Goal: Submit feedback/report problem: Submit feedback/report problem

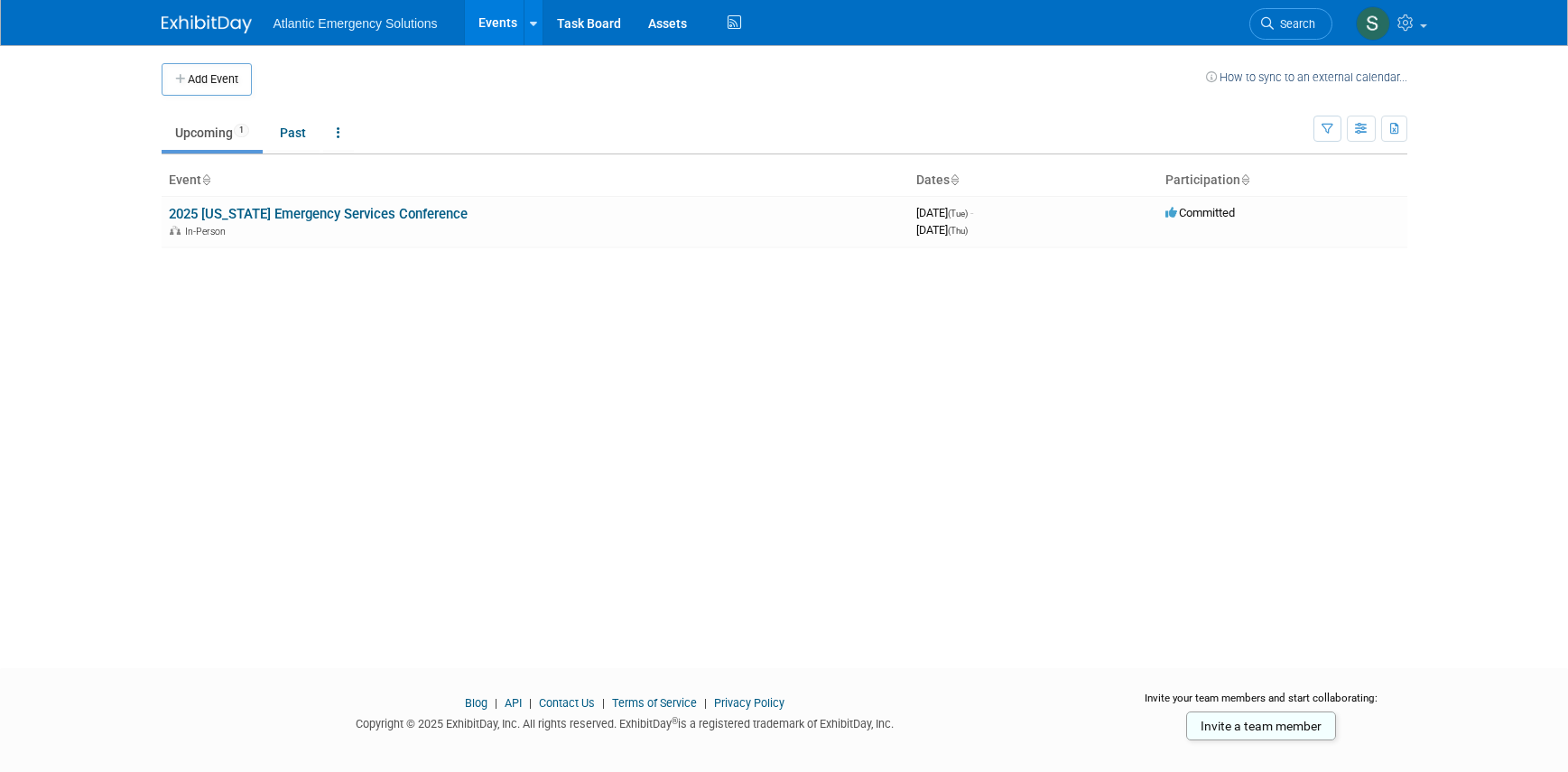
click at [1272, 75] on link "How to sync to an external calendar..." at bounding box center [1307, 77] width 201 height 14
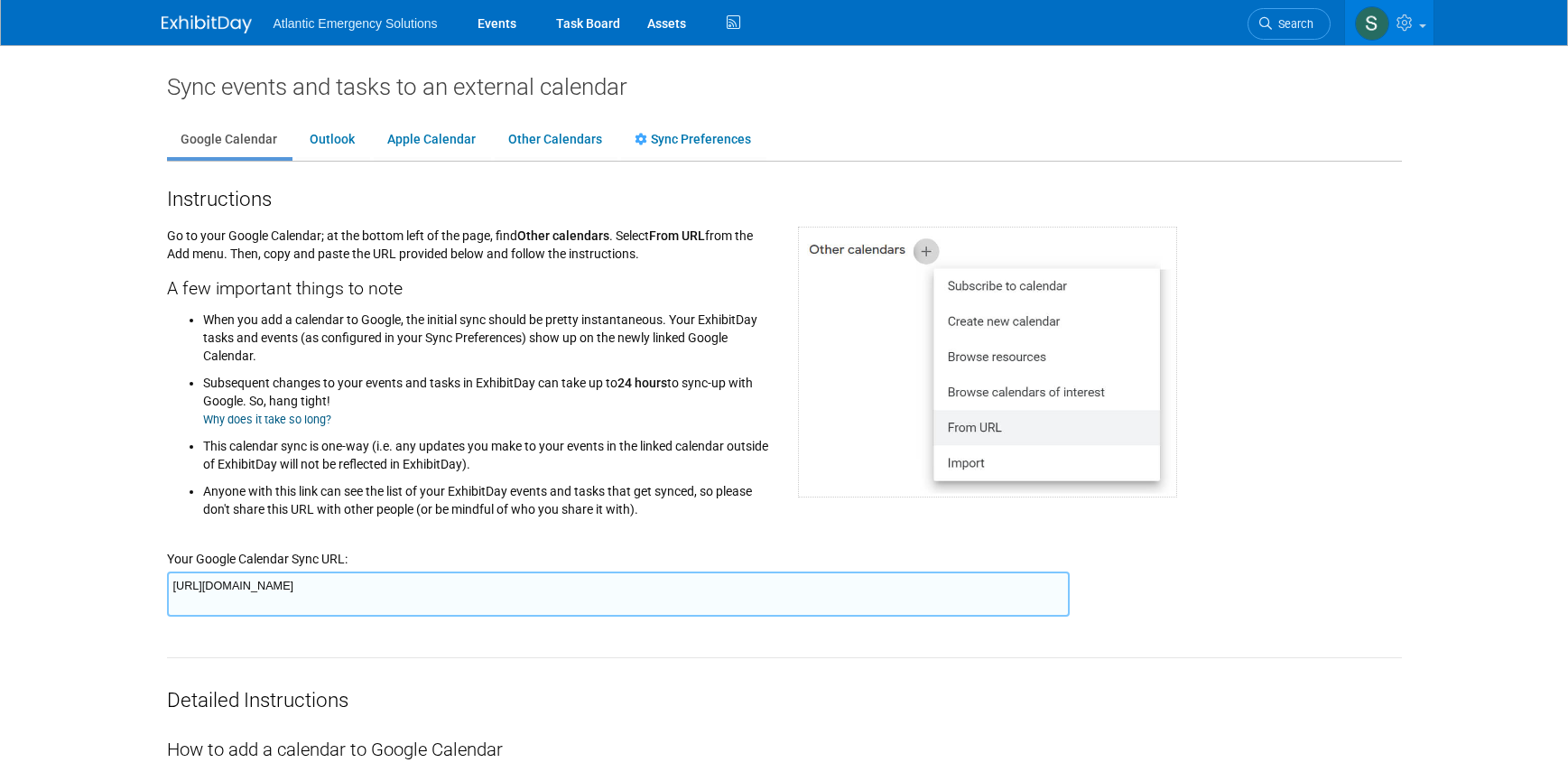
scroll to position [10, 0]
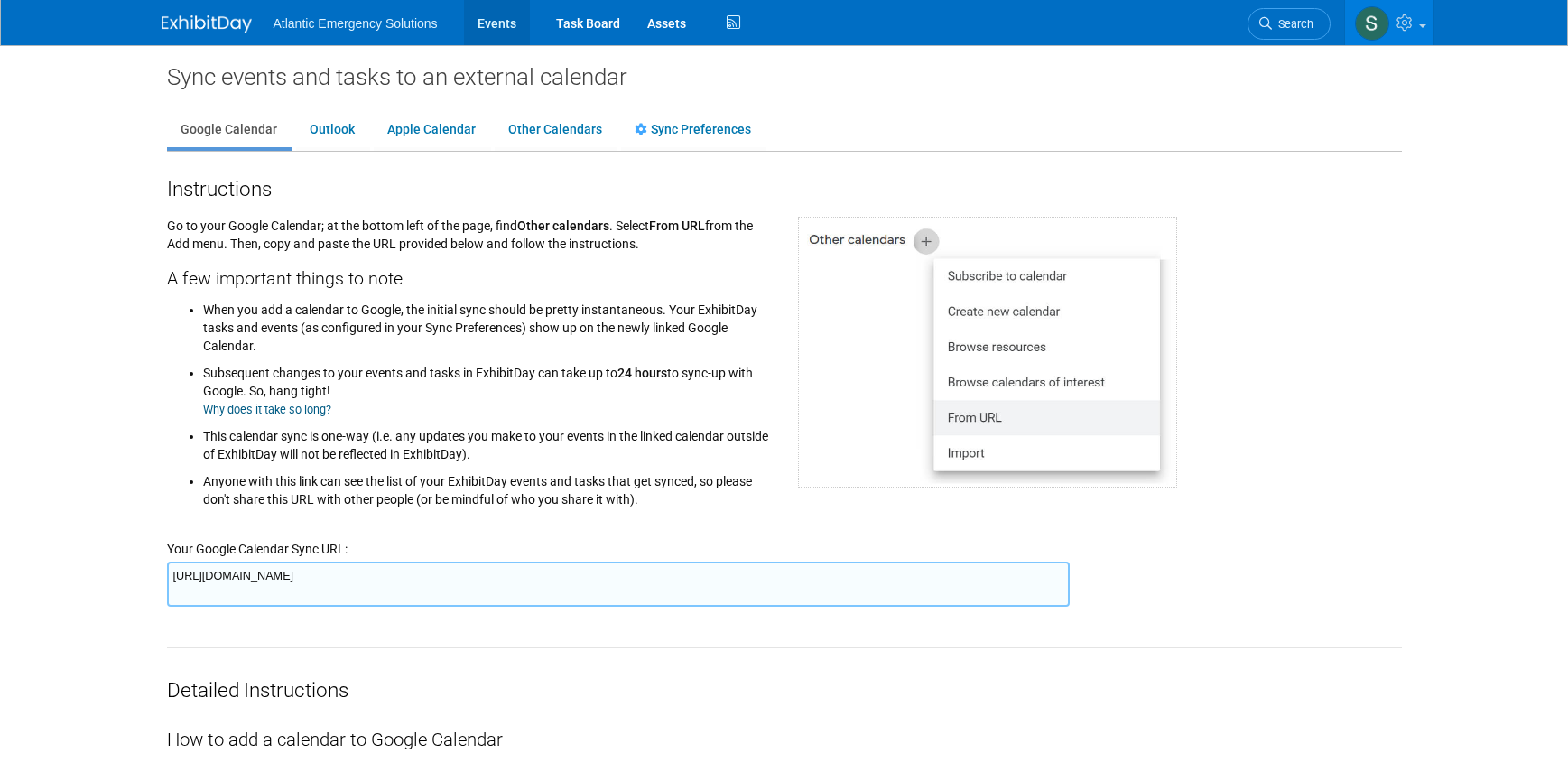
click at [501, 21] on link "Events" at bounding box center [497, 22] width 66 height 45
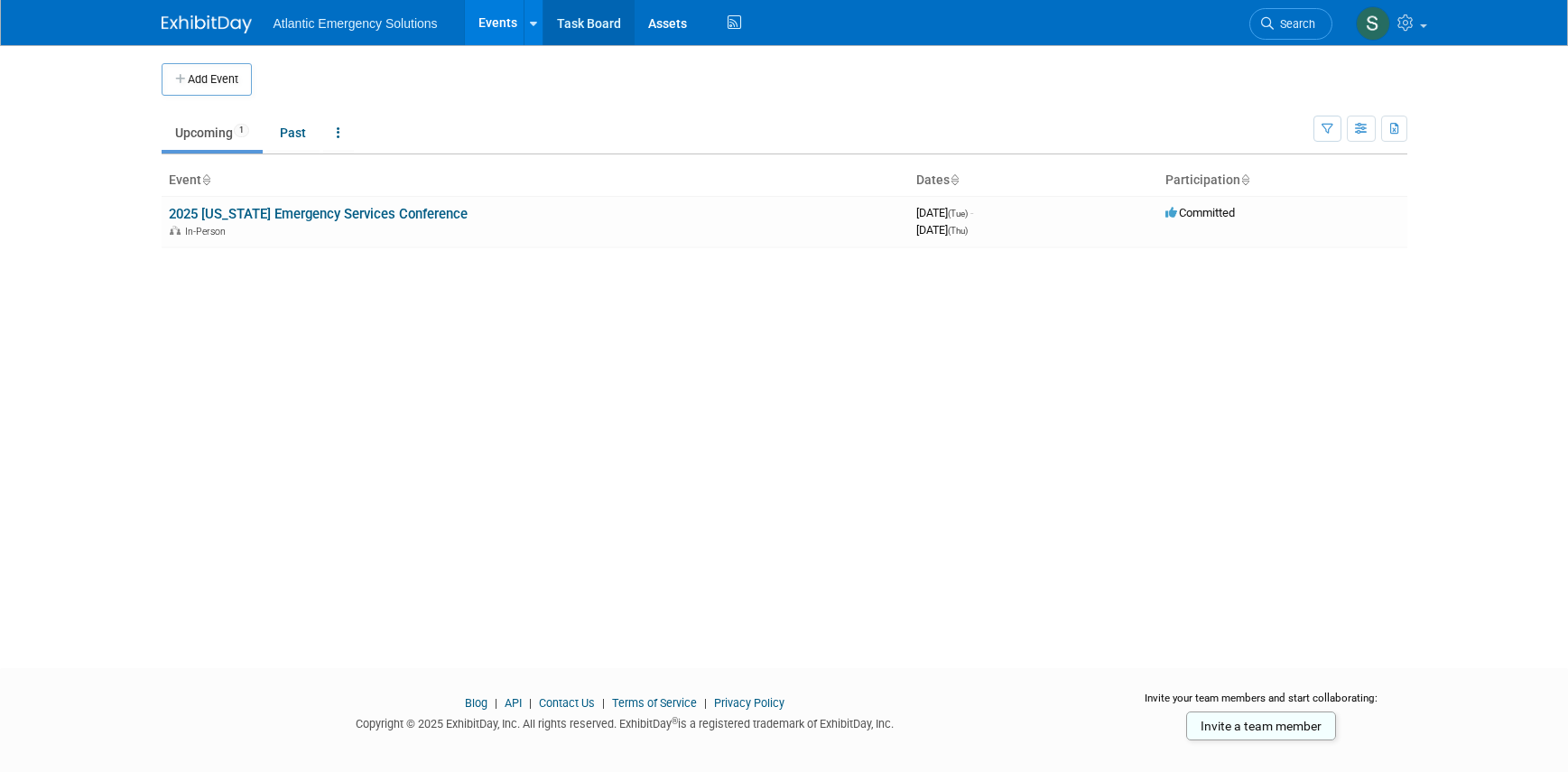
click at [590, 19] on link "Task Board" at bounding box center [589, 22] width 91 height 45
click at [193, 27] on img at bounding box center [206, 24] width 90 height 18
click at [1417, 22] on icon at bounding box center [1408, 22] width 20 height 16
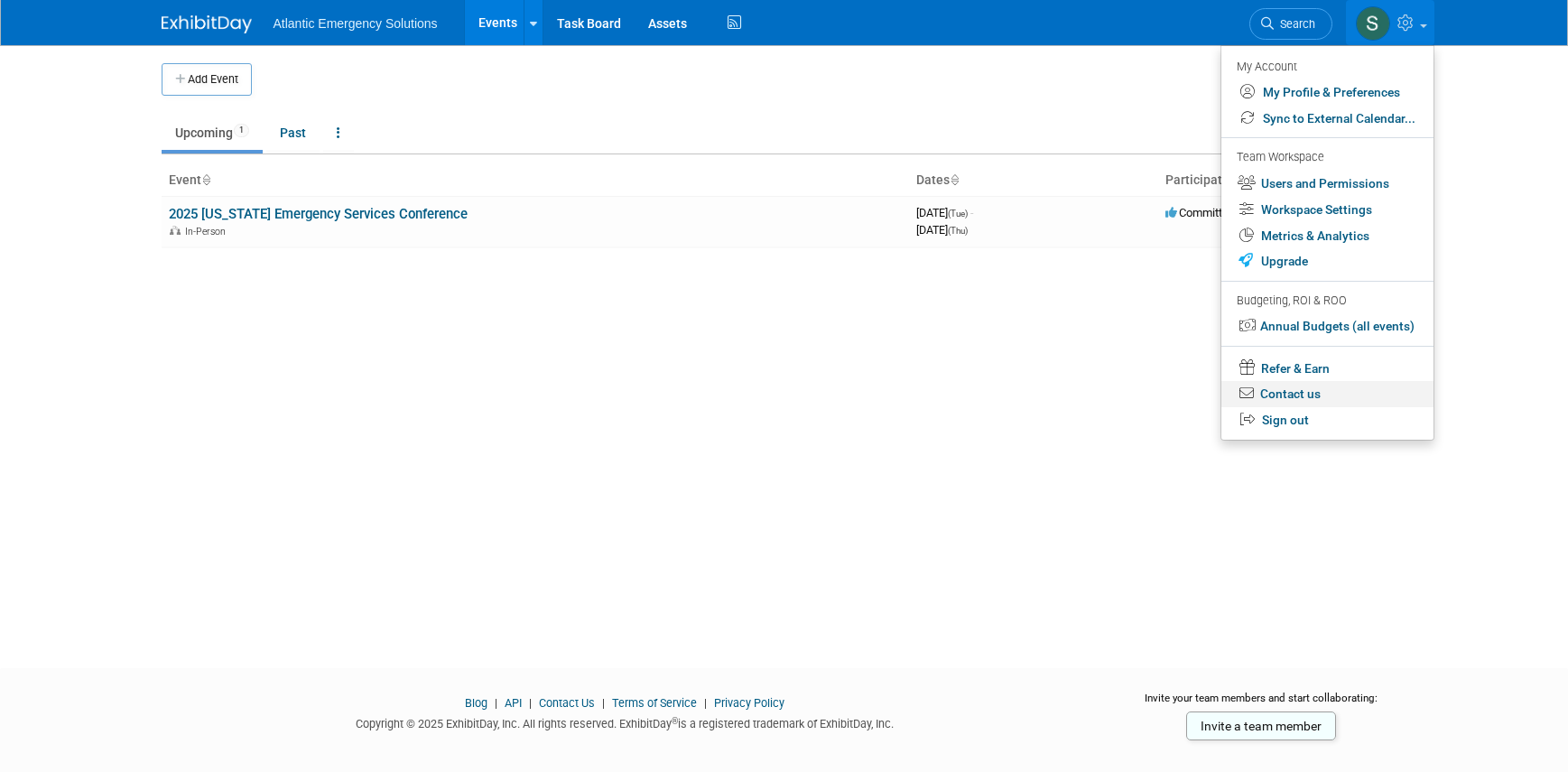
click at [1313, 394] on link "Contact us" at bounding box center [1328, 393] width 213 height 26
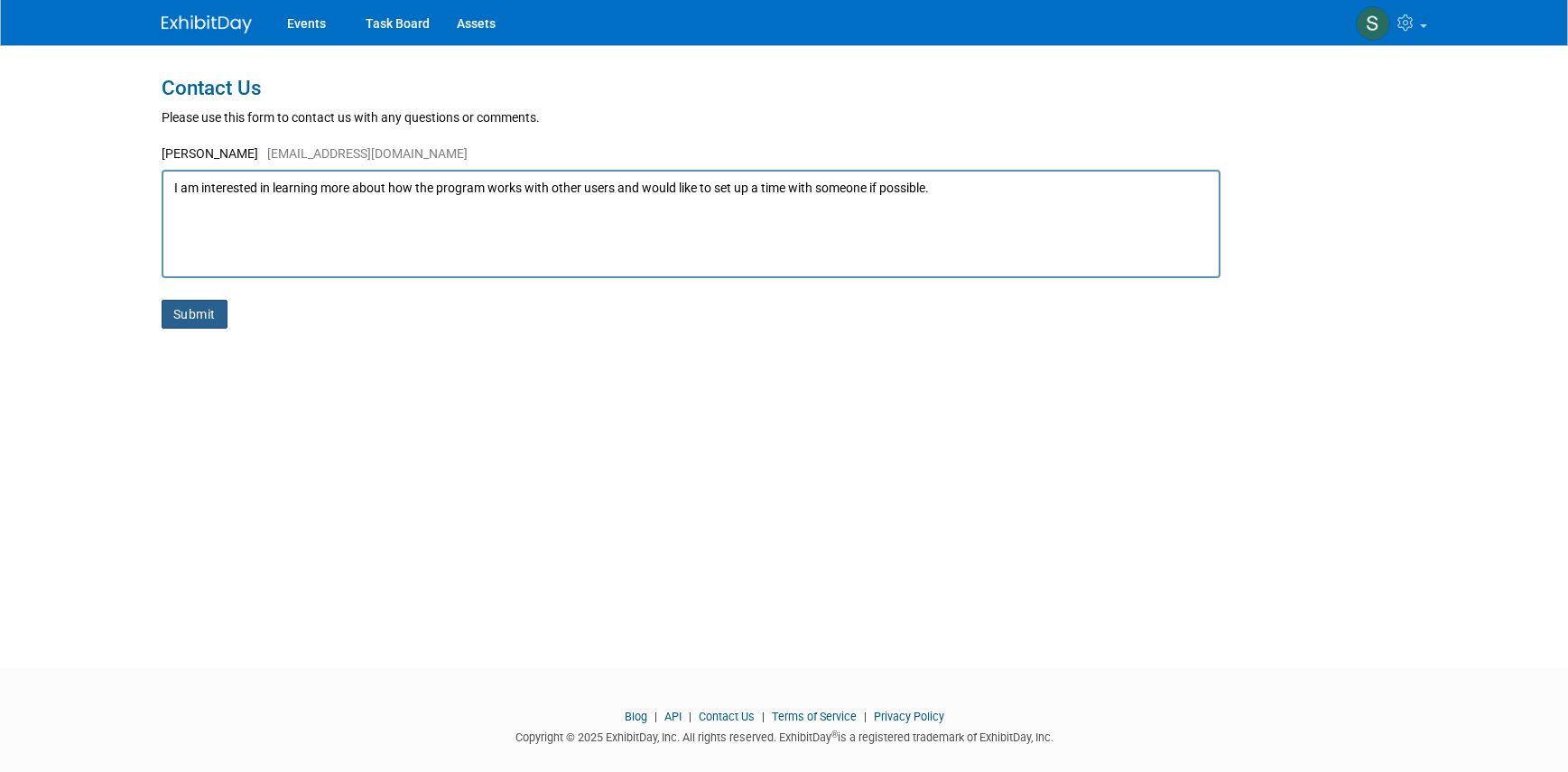
type textarea "I am interested in learning more about how the program works with other users a…"
click at [198, 318] on button "Submit" at bounding box center [194, 314] width 66 height 29
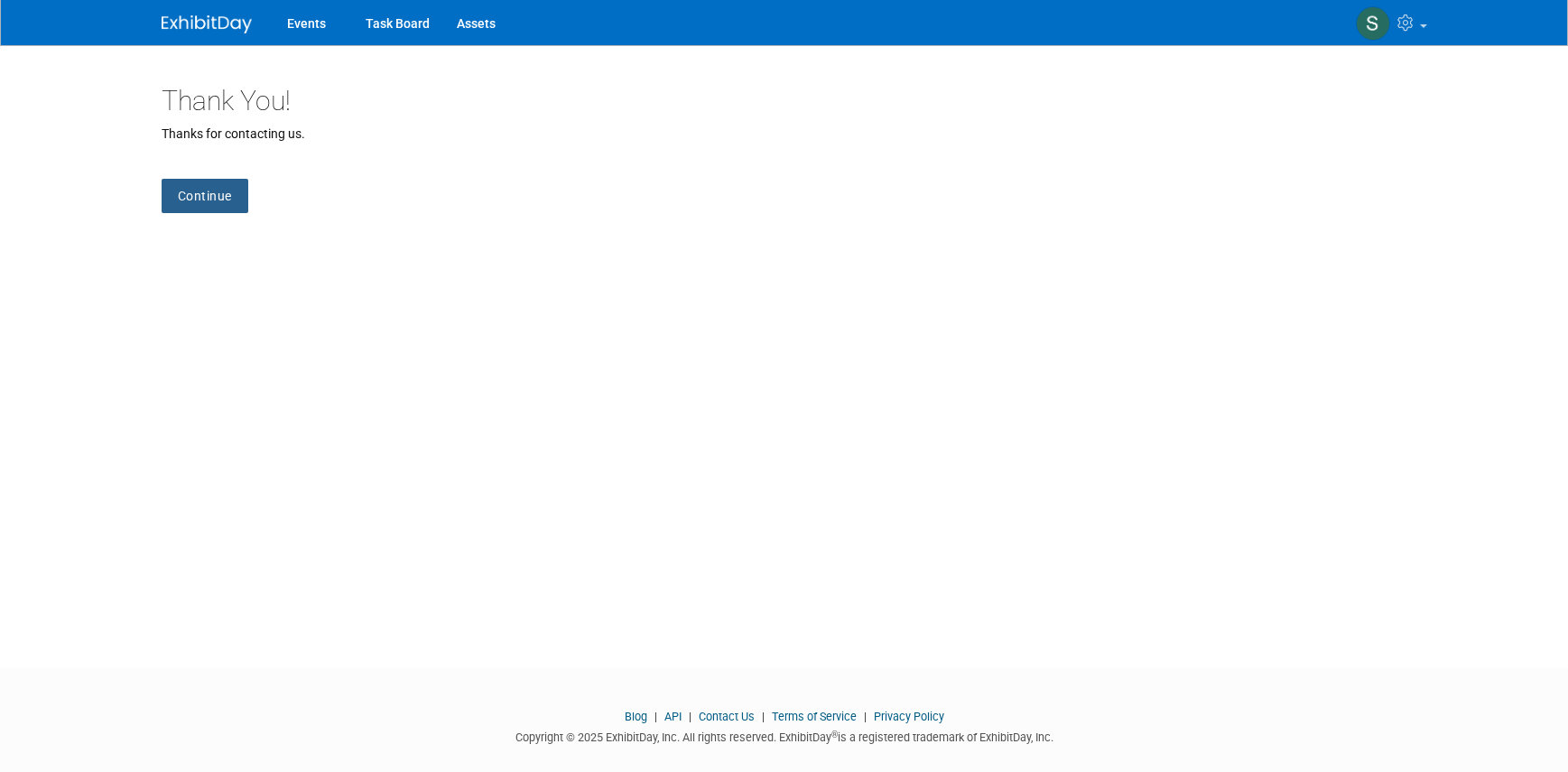
click at [201, 192] on link "Continue" at bounding box center [205, 195] width 87 height 34
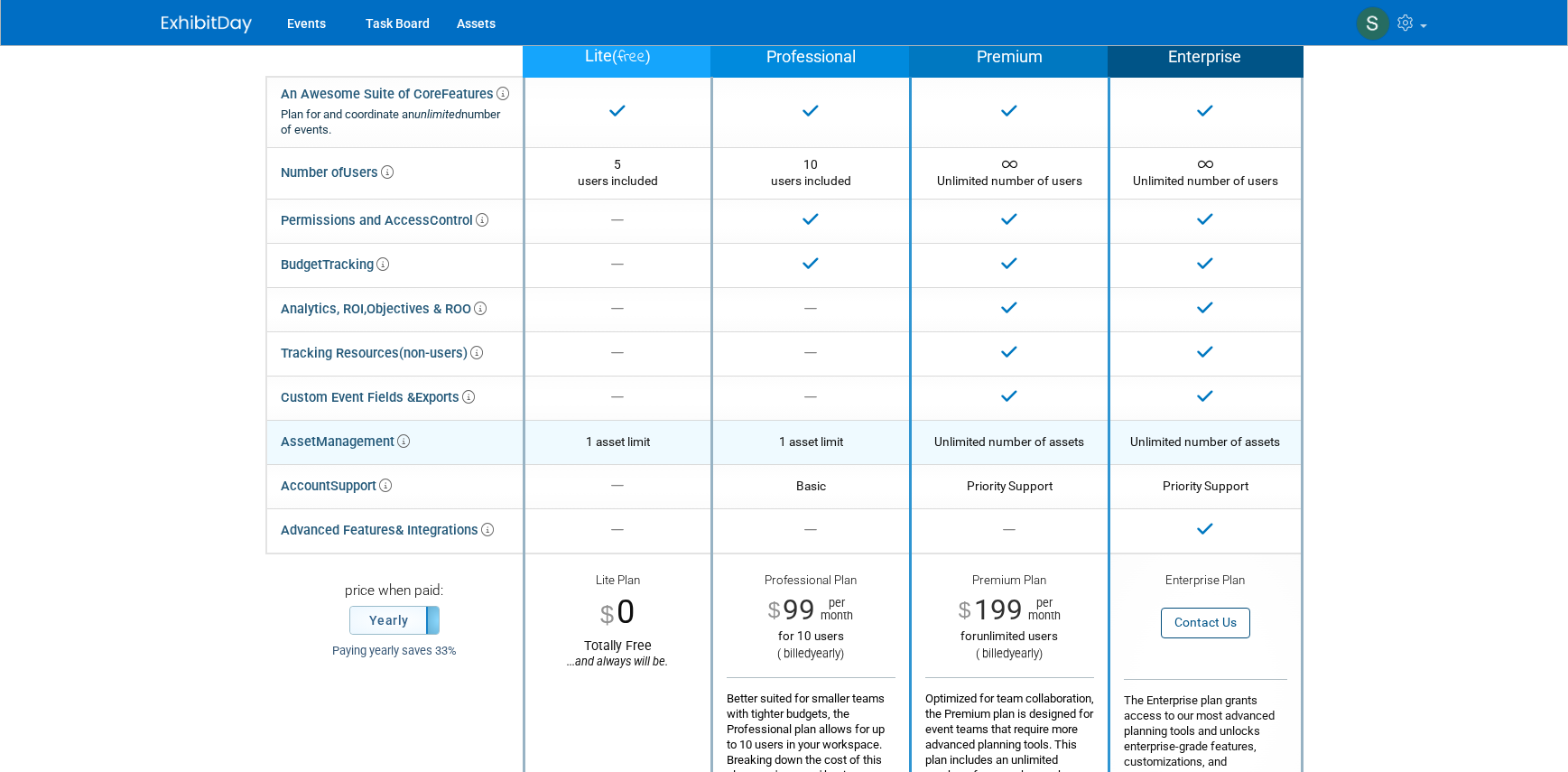
scroll to position [93, 0]
